Goal: Information Seeking & Learning: Compare options

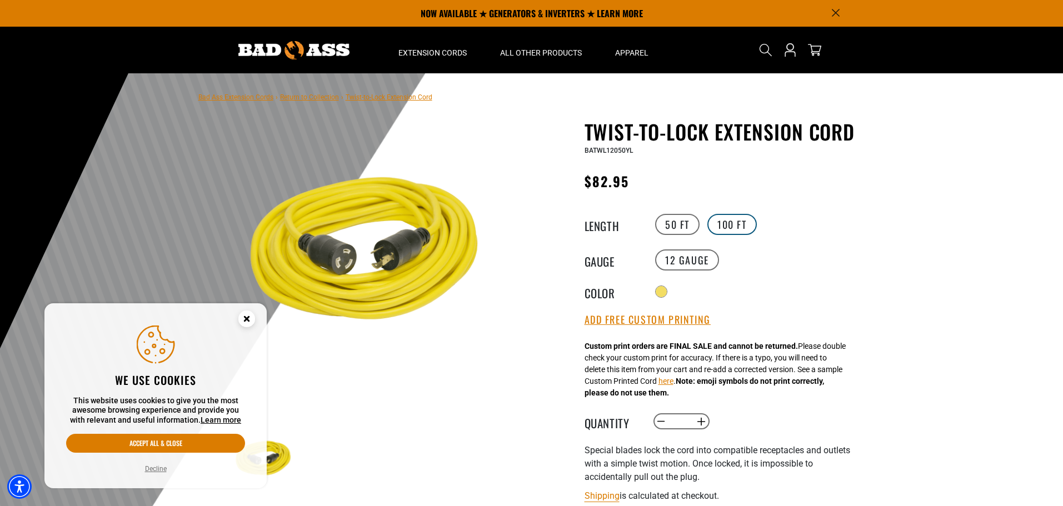
click at [733, 222] on label "100 FT" at bounding box center [731, 224] width 49 height 21
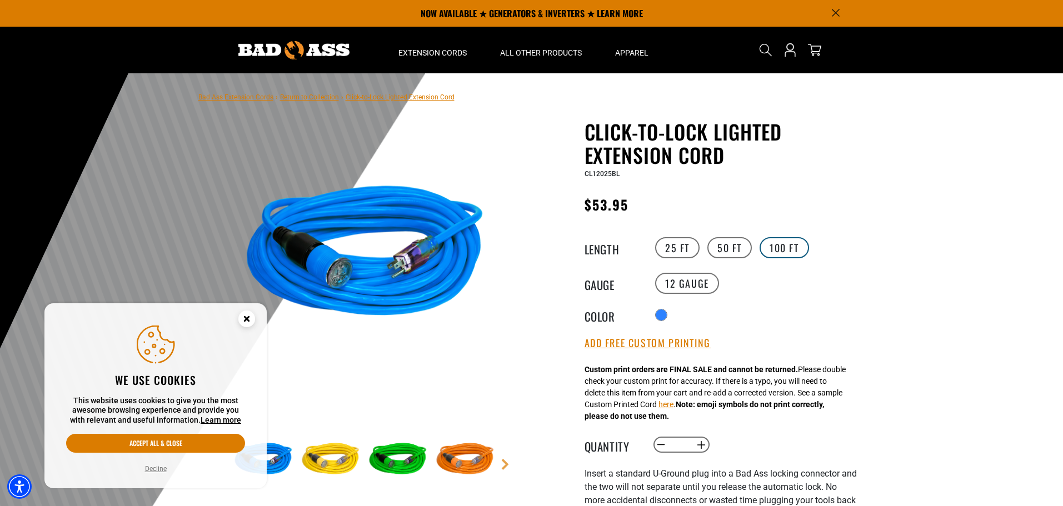
click at [786, 252] on label "100 FT" at bounding box center [783, 247] width 49 height 21
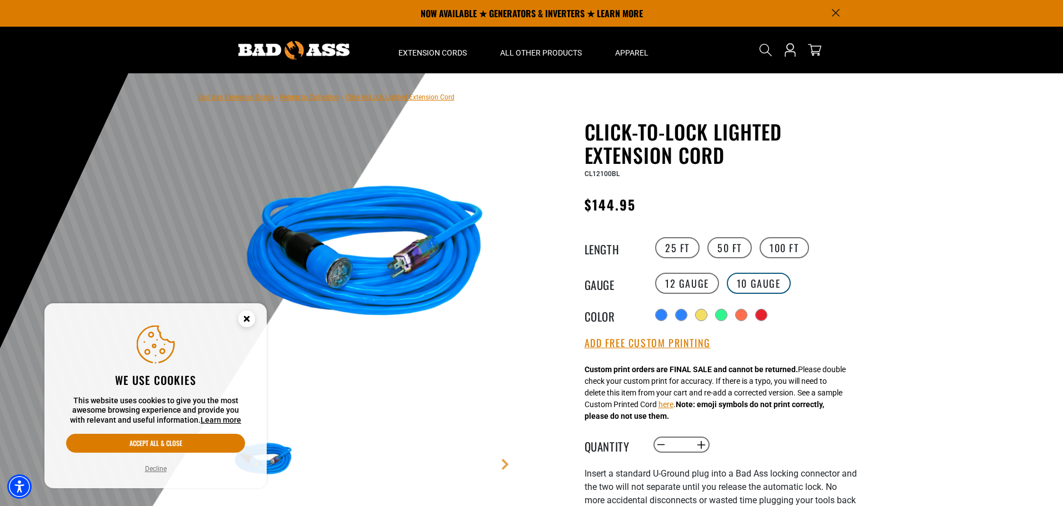
click at [772, 283] on label "10 Gauge products.product.variant_sold_out_or_unavailable" at bounding box center [759, 283] width 64 height 21
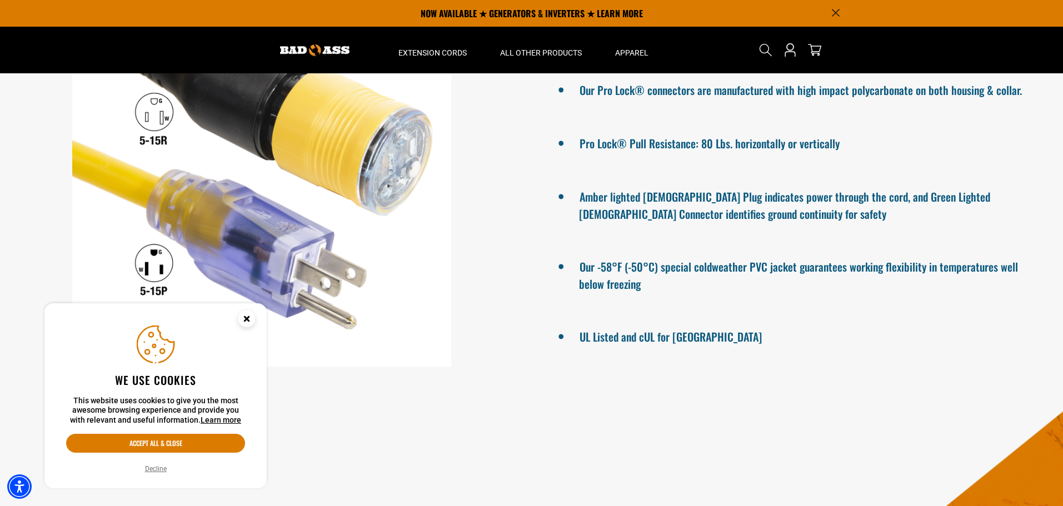
scroll to position [889, 0]
